Goal: Task Accomplishment & Management: Manage account settings

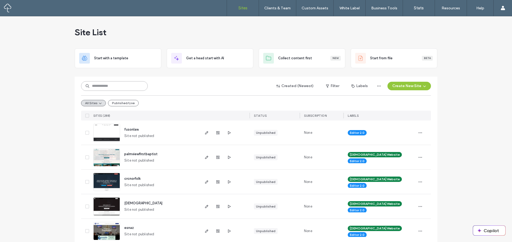
click at [102, 88] on input at bounding box center [114, 86] width 67 height 10
type input "*****"
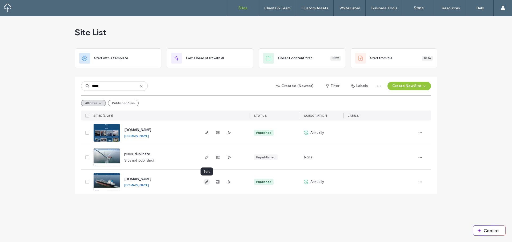
click at [205, 180] on icon "button" at bounding box center [207, 181] width 4 height 4
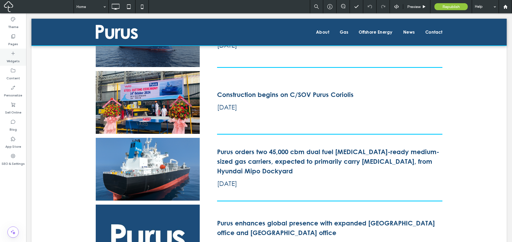
scroll to position [1404, 0]
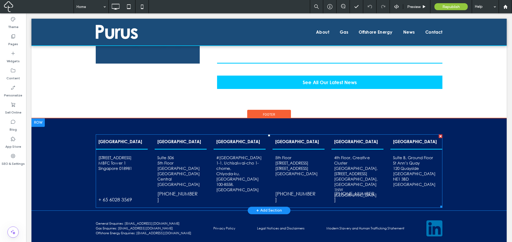
click at [231, 155] on p "#620 6th Floor, Imperial Hotel Tokyo, Main Building" at bounding box center [239, 157] width 47 height 5
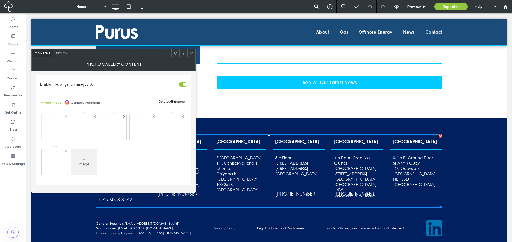
click at [55, 131] on img at bounding box center [55, 127] width 18 height 18
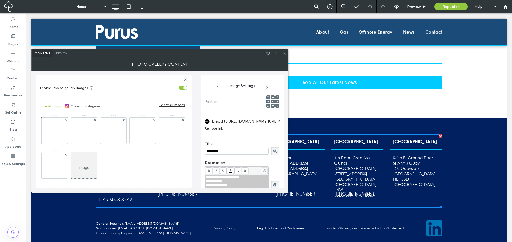
scroll to position [80, 0]
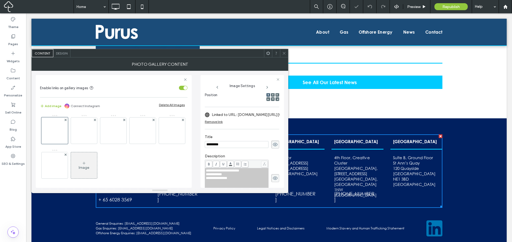
click at [251, 116] on label "Linked to URL: www.google.com/maps/place/MBFC+Tower+1/@1.2801753,103.8541595,15…" at bounding box center [249, 115] width 74 height 10
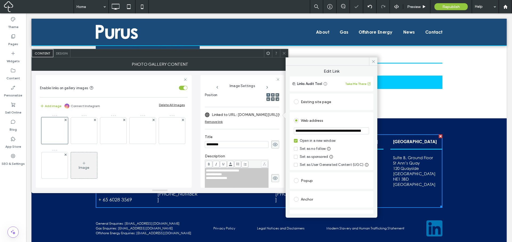
click at [333, 131] on input "**********" at bounding box center [331, 130] width 75 height 7
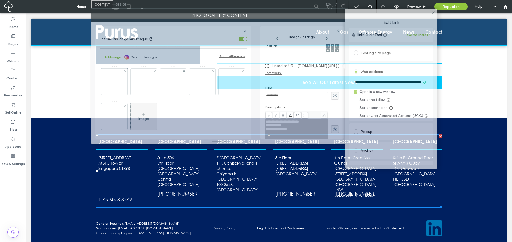
drag, startPoint x: 213, startPoint y: 54, endPoint x: 272, endPoint y: 1, distance: 79.6
click at [272, 1] on div at bounding box center [227, 4] width 194 height 8
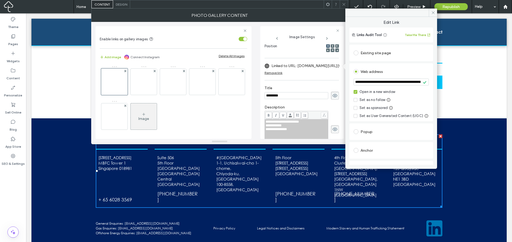
click at [308, 66] on label "Linked to URL: www.google.com/maps/place/MBFC+Tower+1/@1.2801753,103.8541595,15…" at bounding box center [308, 66] width 74 height 10
click at [370, 81] on input "**********" at bounding box center [391, 81] width 75 height 7
paste input "url"
type input "**********"
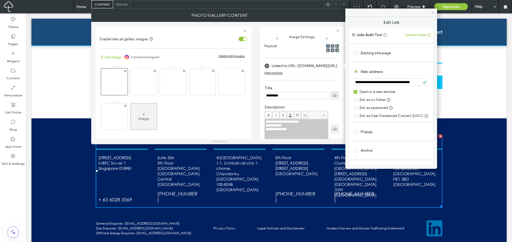
click at [433, 13] on icon at bounding box center [433, 13] width 4 height 4
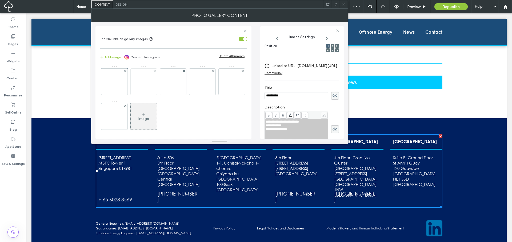
click at [146, 81] on img at bounding box center [144, 82] width 18 height 18
click at [305, 65] on label "Linked to URL: maps.app.goo.gl/BAPoMZzNdfBobCH99" at bounding box center [304, 66] width 66 height 10
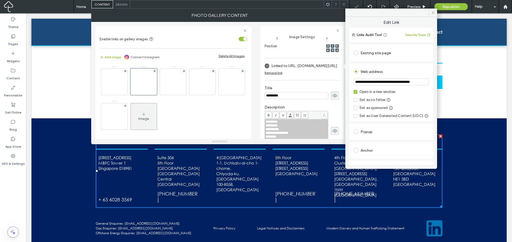
click at [364, 82] on input "**********" at bounding box center [391, 81] width 75 height 7
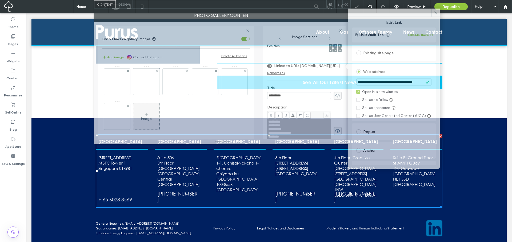
drag, startPoint x: 206, startPoint y: 5, endPoint x: 207, endPoint y: 2, distance: 2.9
click at [207, 2] on div at bounding box center [230, 4] width 194 height 8
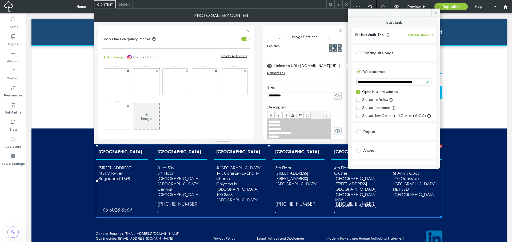
scroll to position [1390, 0]
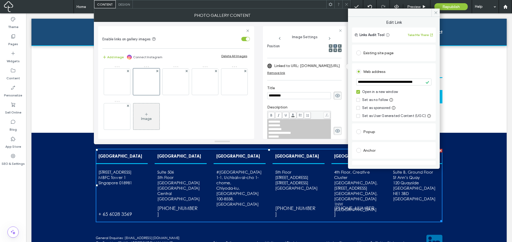
click at [375, 83] on input "**********" at bounding box center [393, 81] width 75 height 7
paste input "url"
type input "**********"
click at [175, 82] on img at bounding box center [175, 81] width 43 height 25
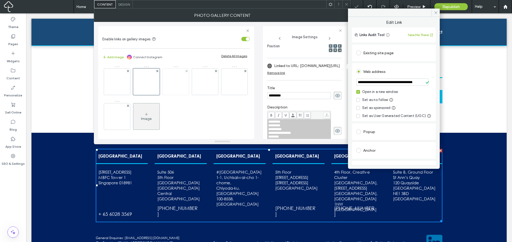
scroll to position [0, 0]
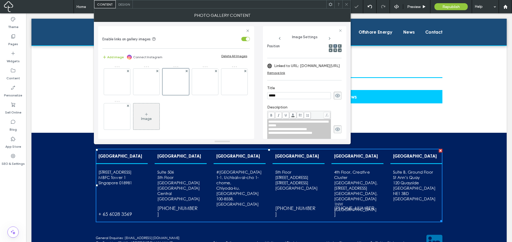
click at [318, 64] on label "Linked to URL: maps.app.goo.gl/PsmgfhPh6a9ewMZi9" at bounding box center [307, 66] width 66 height 10
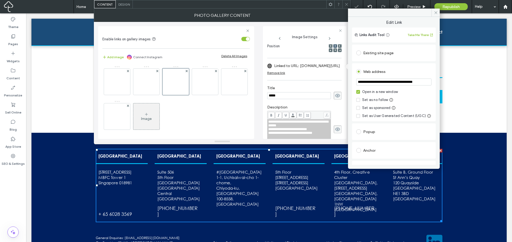
click at [374, 83] on input "**********" at bounding box center [393, 81] width 75 height 7
click at [201, 81] on img at bounding box center [205, 82] width 18 height 18
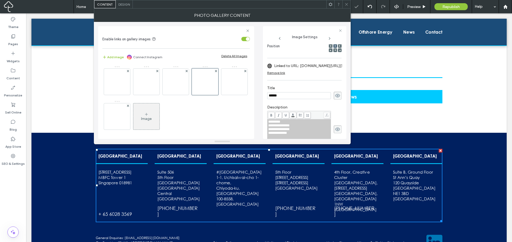
click at [313, 66] on label "Linked to URL: www.google.com/maps/place/30+Panton+St,+London+SW1Y+4AJ,+UK/data…" at bounding box center [311, 66] width 74 height 10
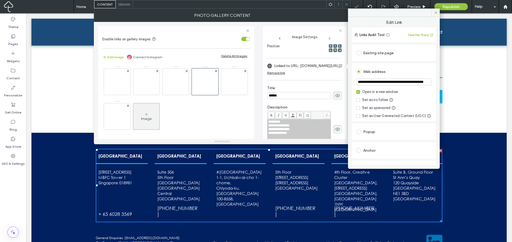
click at [373, 83] on input "**********" at bounding box center [393, 81] width 75 height 7
click at [225, 91] on img at bounding box center [234, 82] width 18 height 18
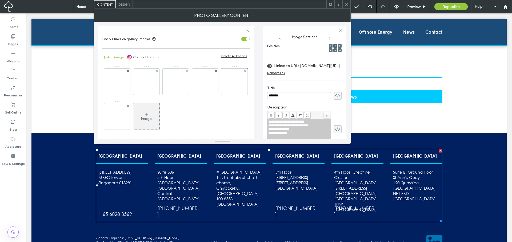
click at [299, 66] on label "Linked to URL: maps.app.goo.gl/dciH1QNMfgXt351m8" at bounding box center [307, 66] width 66 height 10
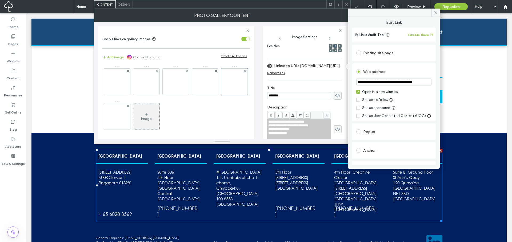
click at [391, 80] on input "**********" at bounding box center [393, 81] width 75 height 7
click at [341, 180] on p "Urban Village, 221 High Street" at bounding box center [357, 185] width 47 height 11
click at [435, 13] on icon at bounding box center [436, 13] width 4 height 4
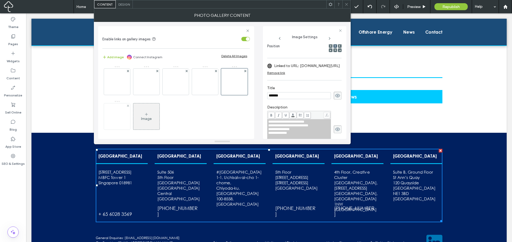
click at [126, 114] on img at bounding box center [117, 116] width 18 height 18
click at [320, 66] on label "Linked to URL: maps.app.goo.gl/aQ8CcyiU98vtHrc89" at bounding box center [307, 66] width 66 height 10
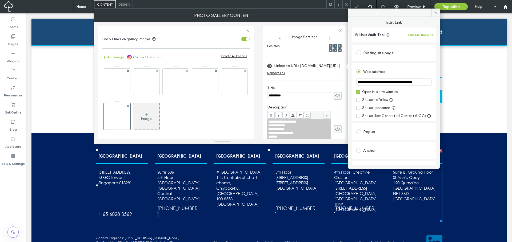
click at [374, 82] on input "**********" at bounding box center [393, 81] width 75 height 7
click at [434, 13] on icon at bounding box center [436, 13] width 4 height 4
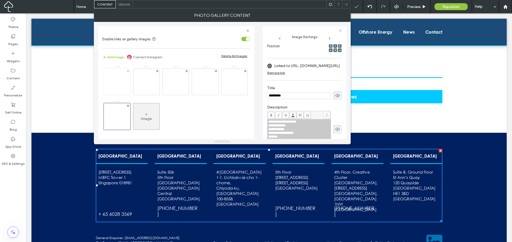
click at [116, 76] on img at bounding box center [117, 82] width 18 height 18
click at [316, 66] on label "Linked to URL: maps.app.goo.gl/zUV51pMLGAeecXk88" at bounding box center [307, 66] width 66 height 10
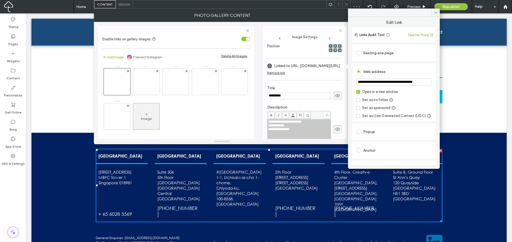
click at [387, 84] on input "**********" at bounding box center [393, 81] width 75 height 7
click at [436, 13] on icon at bounding box center [436, 13] width 4 height 4
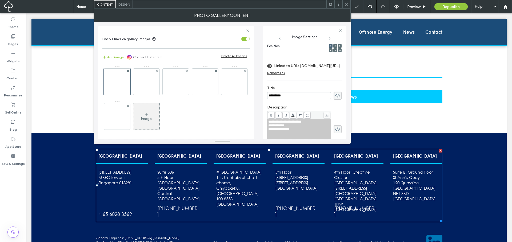
click at [346, 6] on icon at bounding box center [347, 4] width 4 height 4
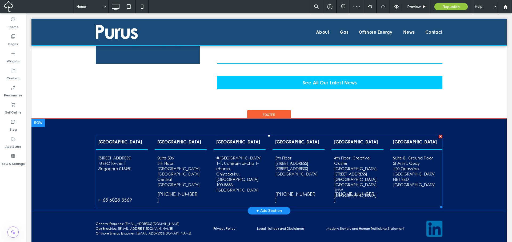
scroll to position [1404, 0]
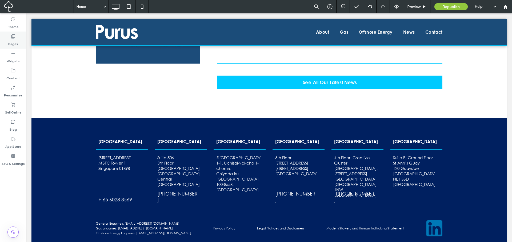
click at [19, 41] on div "Pages" at bounding box center [13, 39] width 26 height 17
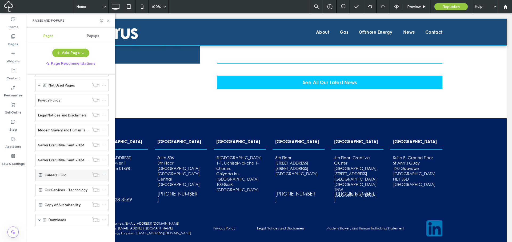
scroll to position [0, 0]
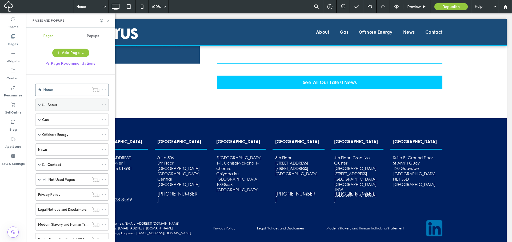
click at [39, 104] on span at bounding box center [39, 104] width 3 height 3
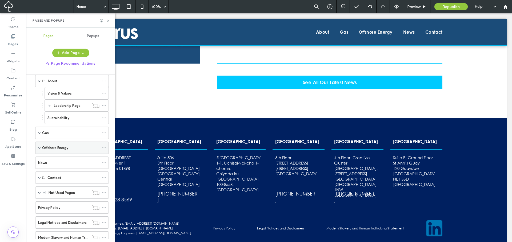
scroll to position [30, 0]
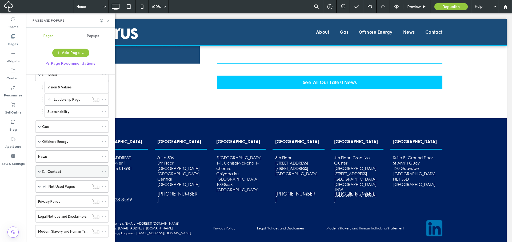
click at [40, 170] on span at bounding box center [39, 171] width 3 height 3
click at [48, 182] on label "Location" at bounding box center [54, 183] width 14 height 9
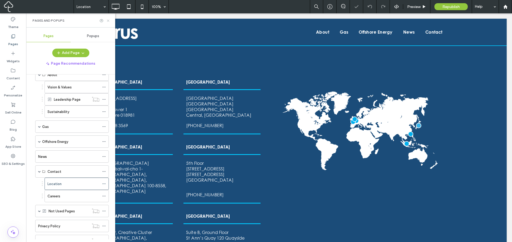
click at [108, 20] on use at bounding box center [108, 20] width 2 height 2
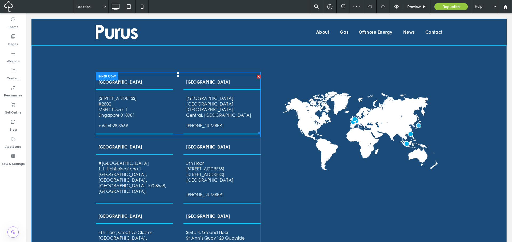
click at [130, 107] on p "MBFC Tower 1" at bounding box center [117, 109] width 38 height 6
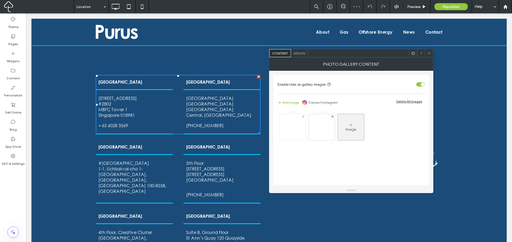
click at [287, 135] on img at bounding box center [292, 127] width 18 height 18
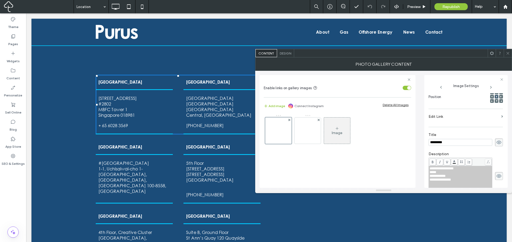
scroll to position [77, 0]
click at [455, 118] on label "Edit Link" at bounding box center [464, 118] width 71 height 10
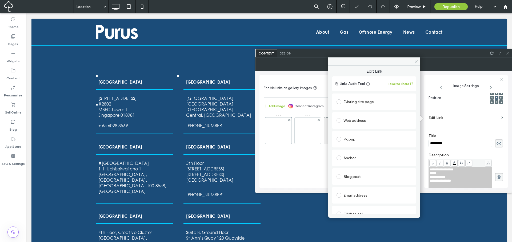
click at [369, 122] on div "Web address" at bounding box center [374, 120] width 75 height 9
click at [375, 131] on input "url" at bounding box center [374, 130] width 75 height 7
paste input "**********"
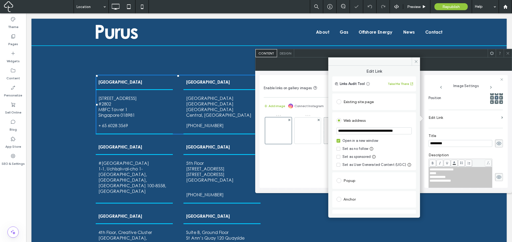
scroll to position [0, 13]
type input "**********"
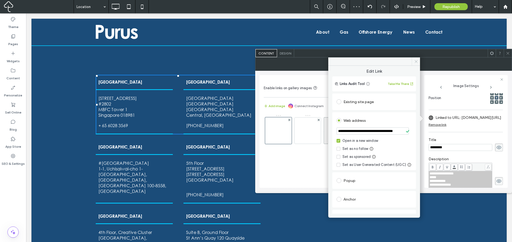
click at [415, 61] on icon at bounding box center [416, 61] width 4 height 4
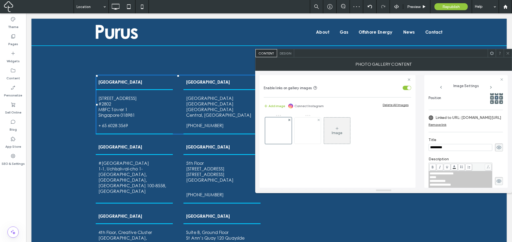
click at [316, 131] on img at bounding box center [308, 130] width 18 height 18
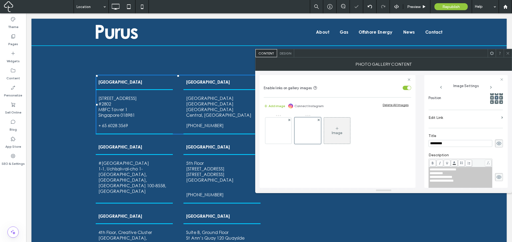
click at [447, 116] on label "Edit Link" at bounding box center [464, 118] width 71 height 10
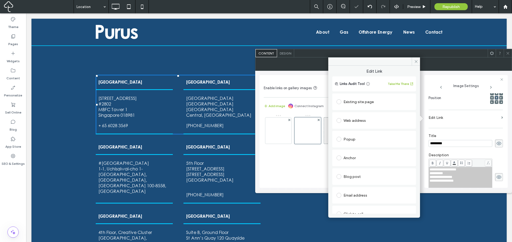
click at [368, 120] on div "Web address" at bounding box center [374, 120] width 75 height 9
click at [378, 131] on input "url" at bounding box center [374, 130] width 75 height 7
paste input "**********"
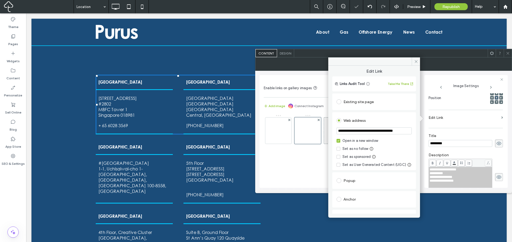
scroll to position [0, 12]
type input "**********"
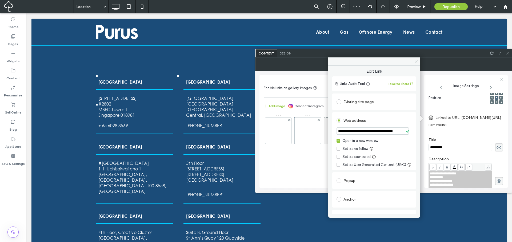
click at [418, 61] on icon at bounding box center [416, 61] width 4 height 4
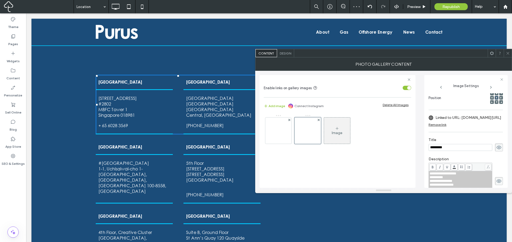
click at [509, 53] on icon at bounding box center [508, 53] width 4 height 4
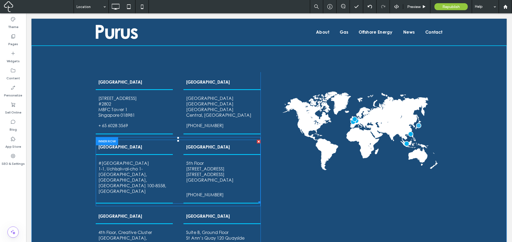
click at [126, 164] on p "#620 6th Floor, Imperial Hotel Tokyo, Main Building" at bounding box center [134, 163] width 72 height 6
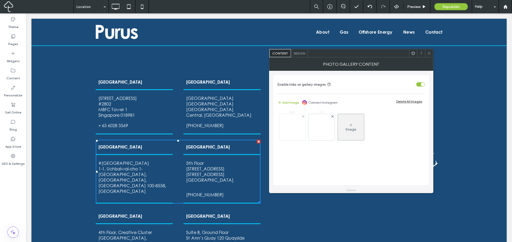
click at [293, 127] on img at bounding box center [292, 126] width 43 height 25
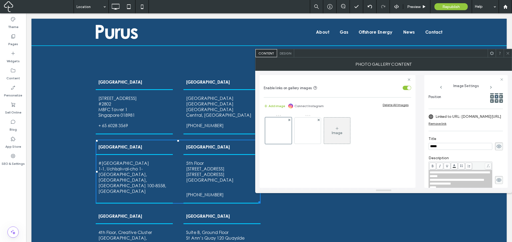
click at [470, 115] on label "Linked to URL: maps.app.goo.gl/PsmgfhPh6a9ewMZi9" at bounding box center [468, 116] width 66 height 10
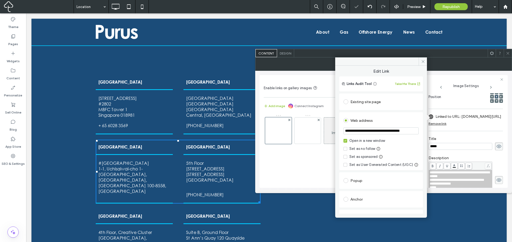
click at [395, 130] on input "**********" at bounding box center [380, 130] width 75 height 7
click at [424, 62] on icon at bounding box center [423, 61] width 4 height 4
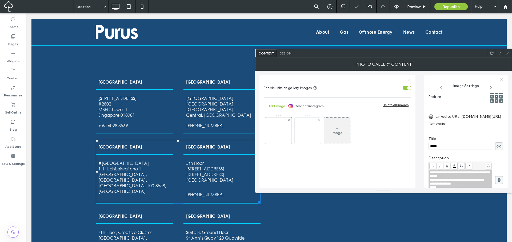
click at [307, 125] on img at bounding box center [308, 130] width 18 height 18
click at [467, 117] on label "Linked to URL: maps.app.goo.gl/JVinu69Am918BJiS7" at bounding box center [468, 116] width 66 height 10
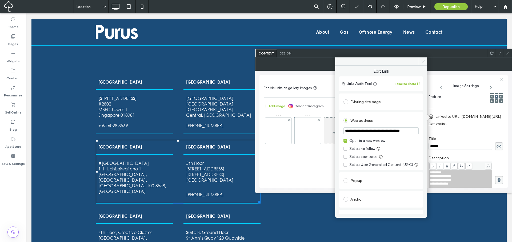
click at [379, 130] on input "**********" at bounding box center [380, 130] width 75 height 7
click at [422, 61] on icon at bounding box center [423, 61] width 4 height 4
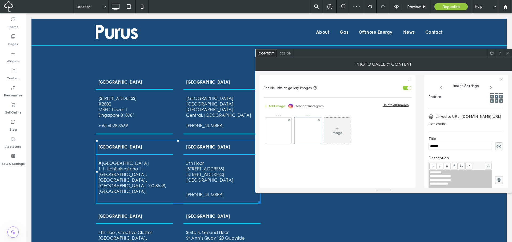
click at [508, 53] on use at bounding box center [507, 53] width 3 height 3
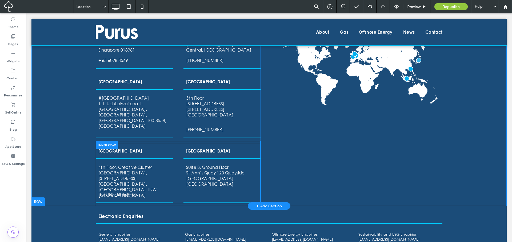
scroll to position [74, 0]
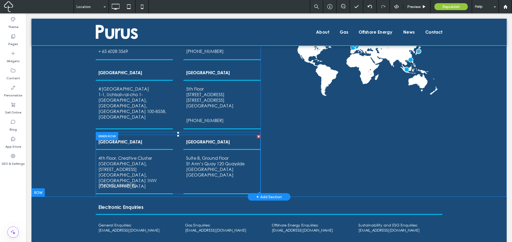
click at [125, 158] on p "4th Floor, Creative Cluster" at bounding box center [134, 158] width 72 height 6
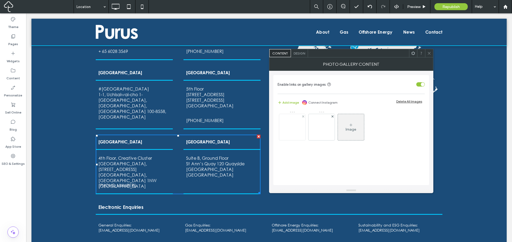
click at [294, 129] on img at bounding box center [292, 126] width 43 height 25
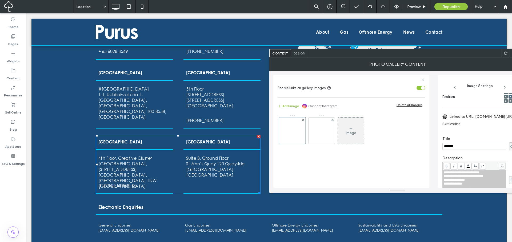
scroll to position [0, 0]
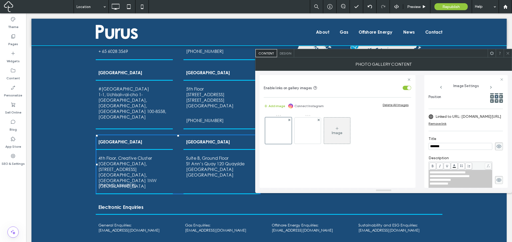
click at [472, 116] on label "Linked to URL: maps.app.goo.gl/j5JJtHdDRUWcG3vs7" at bounding box center [468, 116] width 66 height 10
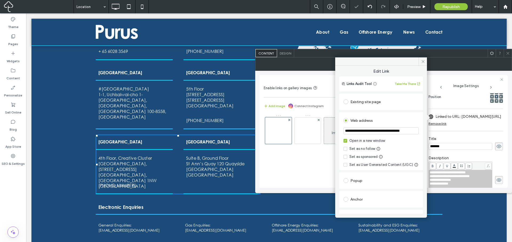
click at [369, 132] on input "**********" at bounding box center [380, 130] width 75 height 7
click at [423, 60] on icon at bounding box center [423, 61] width 4 height 4
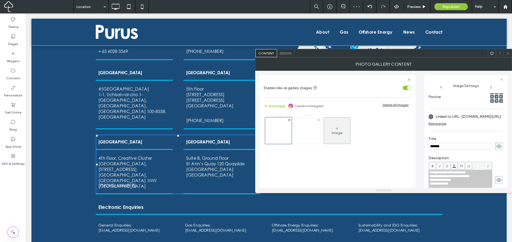
click at [307, 131] on img at bounding box center [308, 130] width 18 height 18
click at [468, 115] on label "Linked to URL: maps.app.goo.gl/s57BoGcch2Bx4ey56" at bounding box center [468, 116] width 66 height 10
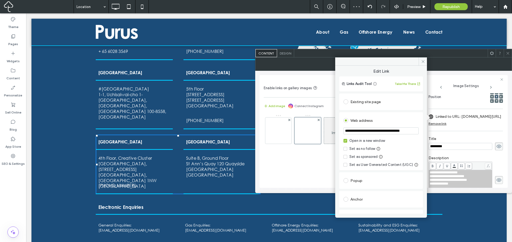
click at [382, 131] on input "**********" at bounding box center [380, 130] width 75 height 7
click at [424, 61] on icon at bounding box center [423, 61] width 4 height 4
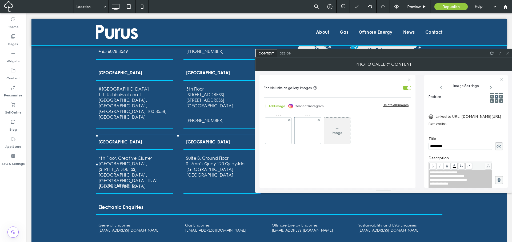
click at [508, 53] on use at bounding box center [507, 53] width 3 height 3
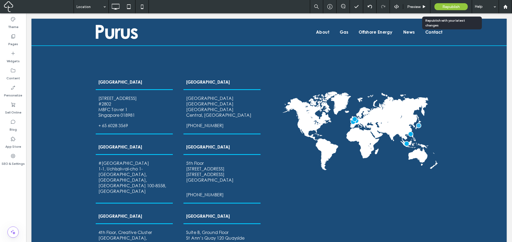
click at [457, 5] on span "Republish" at bounding box center [450, 7] width 17 height 5
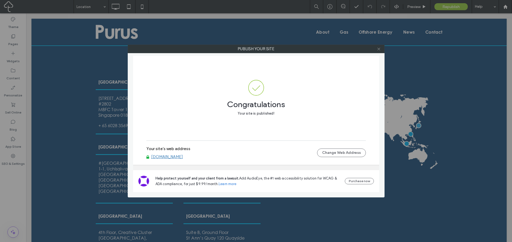
click at [379, 49] on use at bounding box center [378, 48] width 3 height 3
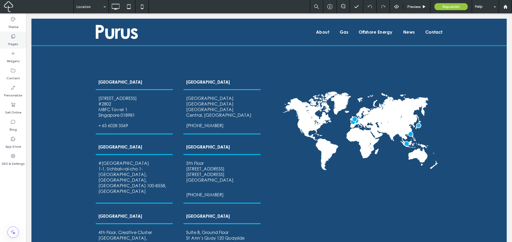
click at [21, 42] on div "Pages" at bounding box center [13, 39] width 26 height 17
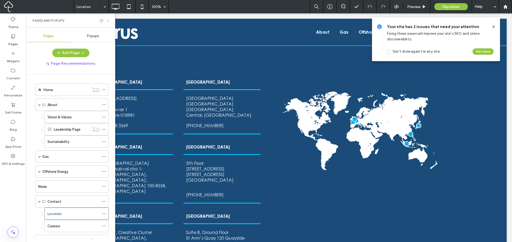
click at [109, 19] on icon at bounding box center [108, 21] width 4 height 4
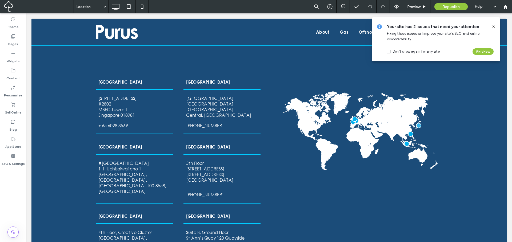
click at [493, 26] on icon at bounding box center [493, 27] width 4 height 4
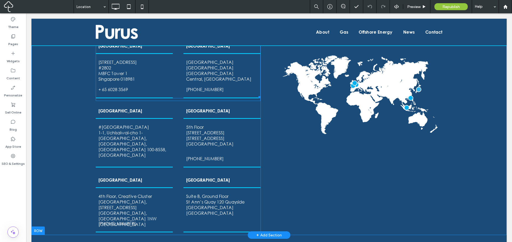
scroll to position [163, 0]
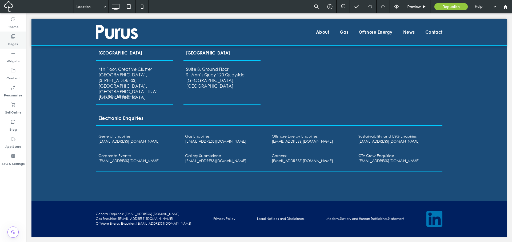
click at [17, 39] on label "Pages" at bounding box center [13, 42] width 10 height 7
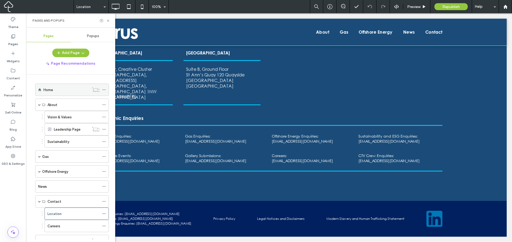
click at [56, 88] on div "Home" at bounding box center [66, 90] width 46 height 6
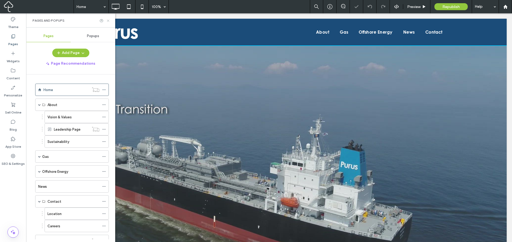
click at [108, 22] on icon at bounding box center [108, 21] width 4 height 4
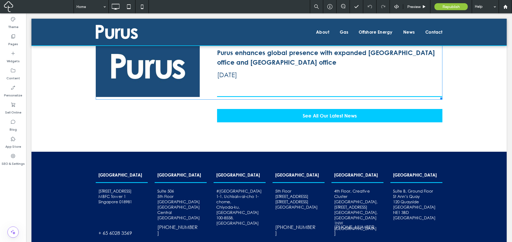
scroll to position [1369, 0]
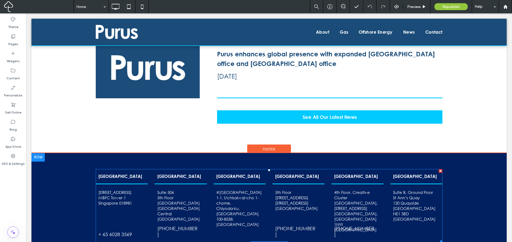
click at [123, 189] on p "8 Marina Boulevard #28 02" at bounding box center [115, 191] width 34 height 5
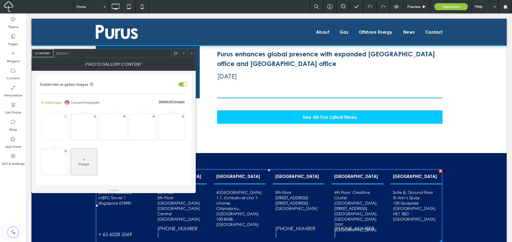
click at [55, 131] on img at bounding box center [55, 127] width 18 height 18
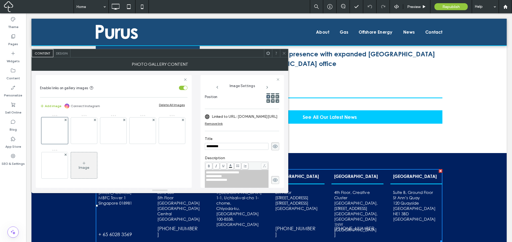
scroll to position [0, 0]
click at [84, 132] on img at bounding box center [84, 130] width 18 height 18
click at [116, 130] on img at bounding box center [113, 130] width 43 height 25
click at [141, 131] on img at bounding box center [143, 130] width 18 height 18
click at [283, 53] on icon at bounding box center [284, 53] width 4 height 4
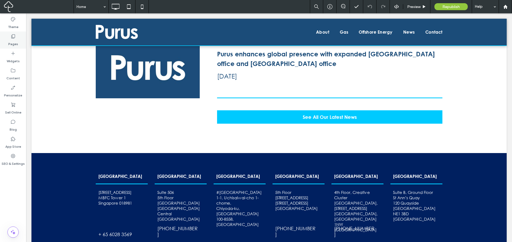
click at [15, 39] on icon at bounding box center [12, 36] width 5 height 5
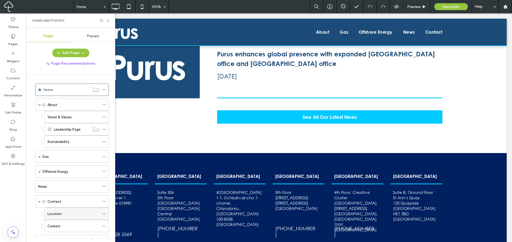
click at [55, 216] on div "Location" at bounding box center [73, 213] width 52 height 12
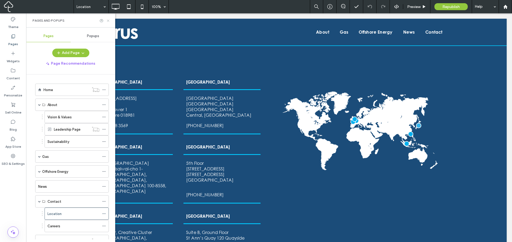
click at [107, 21] on icon at bounding box center [108, 21] width 4 height 4
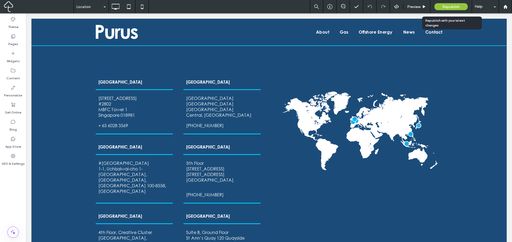
click at [454, 5] on span "Republish" at bounding box center [450, 7] width 17 height 5
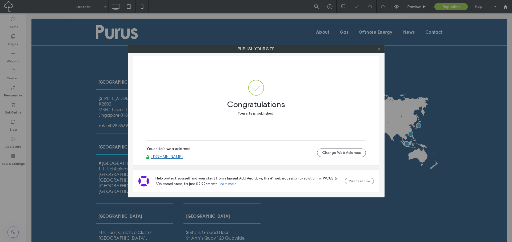
click at [379, 50] on use at bounding box center [378, 48] width 3 height 3
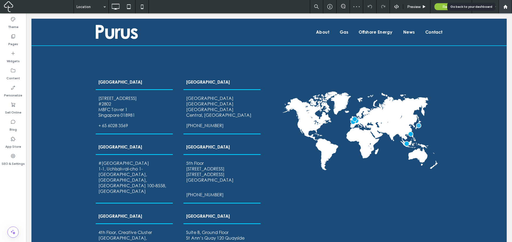
click at [507, 6] on div at bounding box center [505, 7] width 13 height 5
